Goal: Task Accomplishment & Management: Complete application form

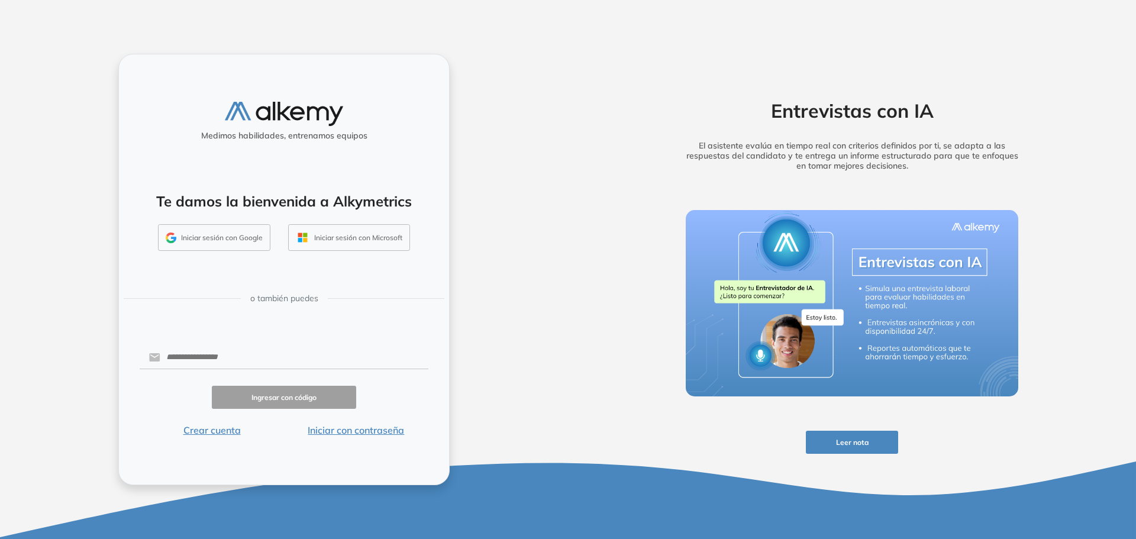
click at [201, 231] on button "Iniciar sesión con Google" at bounding box center [214, 237] width 112 height 27
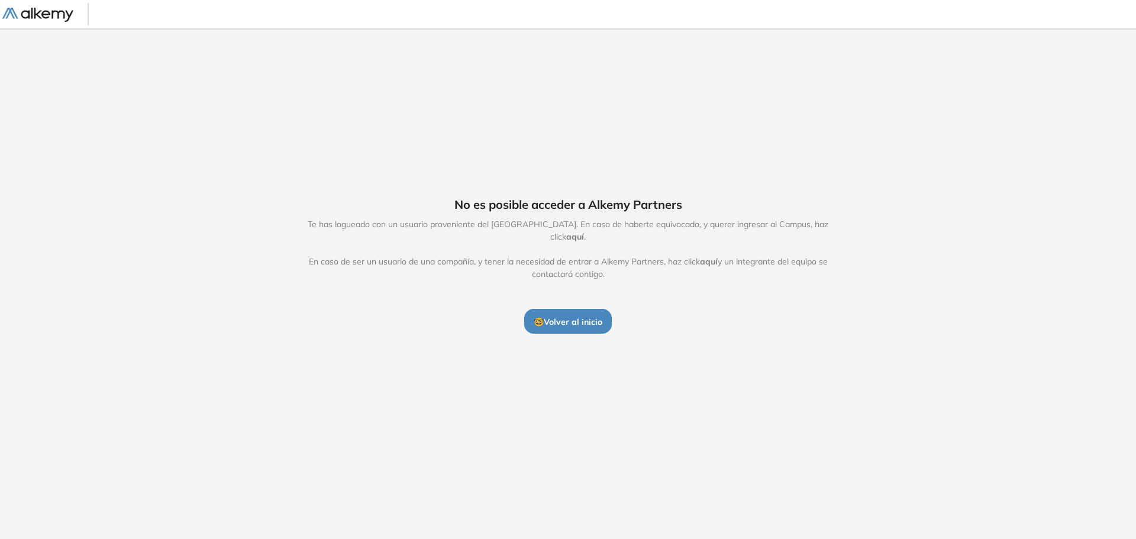
click at [584, 232] on span "aquí" at bounding box center [575, 236] width 18 height 11
